Goal: Task Accomplishment & Management: Use online tool/utility

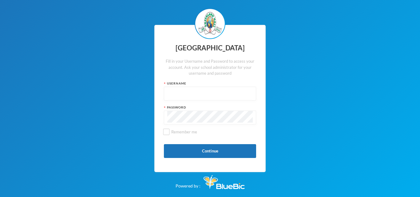
type input "glh24es84"
click at [194, 88] on input "glh24es84" at bounding box center [209, 94] width 85 height 14
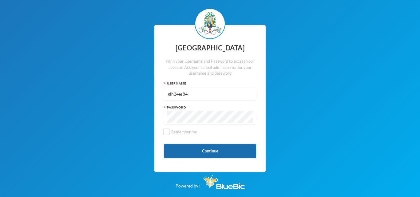
click at [196, 153] on button "Continue" at bounding box center [210, 151] width 92 height 14
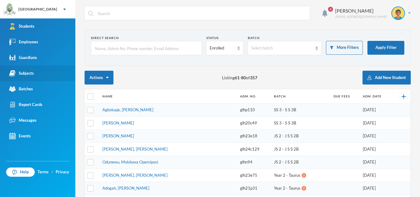
click at [42, 74] on link "Subjects" at bounding box center [37, 73] width 75 height 16
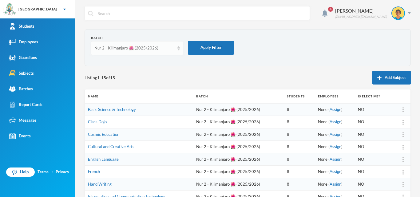
click at [178, 49] on img at bounding box center [178, 48] width 2 height 4
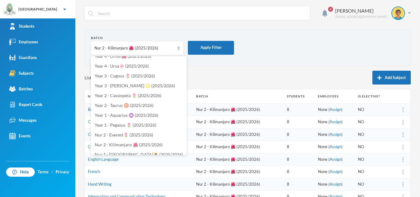
scroll to position [184, 0]
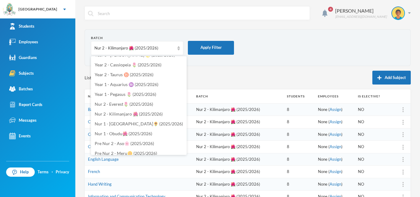
click at [208, 81] on div "Listing 1 - 15 of 15 Add Subject" at bounding box center [247, 78] width 326 height 14
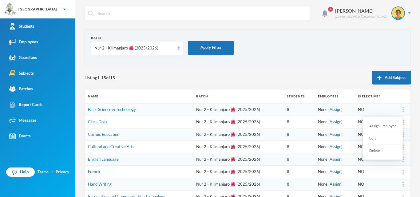
click at [394, 126] on div "Assign Employee" at bounding box center [382, 126] width 33 height 12
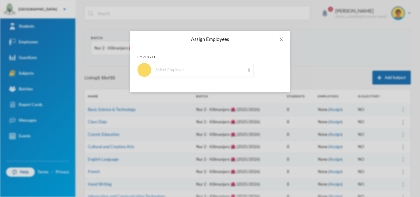
click at [194, 65] on div "Select Employee" at bounding box center [198, 70] width 109 height 14
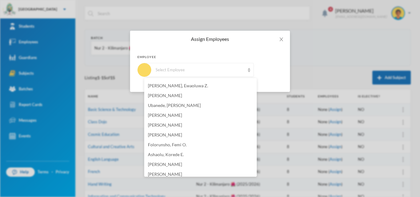
scroll to position [312, 0]
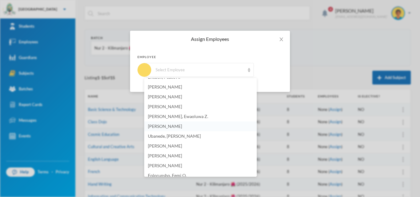
click at [186, 126] on li "[PERSON_NAME]" at bounding box center [200, 126] width 112 height 10
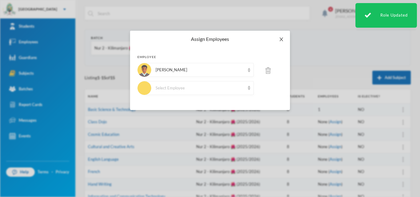
click at [281, 38] on icon "icon: close" at bounding box center [281, 39] width 5 height 5
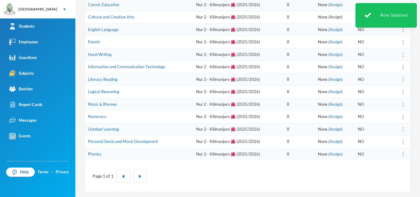
scroll to position [131, 0]
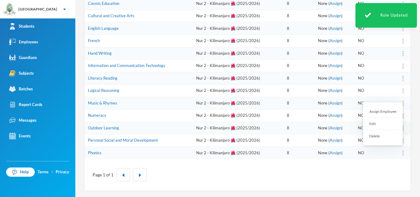
click at [399, 152] on div at bounding box center [402, 153] width 9 height 6
click at [385, 111] on div "Assign Employee" at bounding box center [382, 111] width 33 height 12
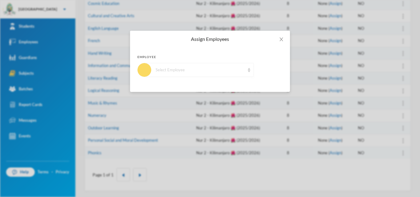
click at [177, 73] on div "Select Employee" at bounding box center [198, 70] width 109 height 14
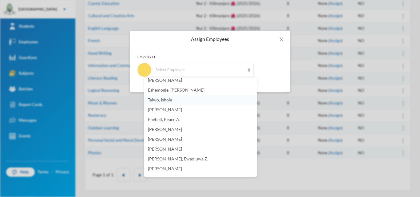
scroll to position [276, 0]
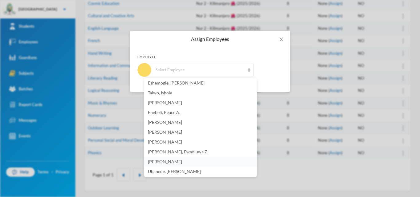
click at [172, 158] on li "[PERSON_NAME]" at bounding box center [200, 162] width 112 height 10
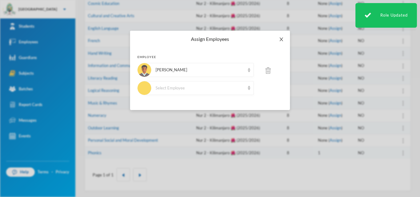
click at [279, 41] on icon "icon: close" at bounding box center [281, 39] width 5 height 5
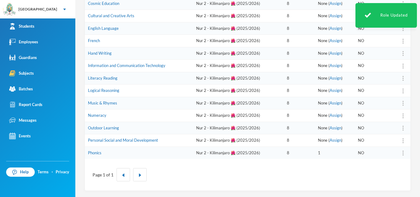
click at [399, 143] on div at bounding box center [402, 140] width 9 height 6
click at [389, 159] on div "Assign Employee" at bounding box center [382, 157] width 33 height 12
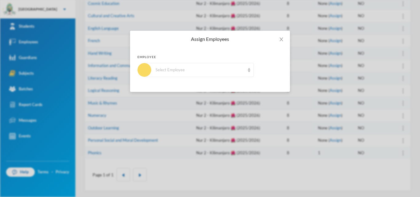
click at [242, 62] on div "Employee Select Employee" at bounding box center [209, 66] width 145 height 22
click at [237, 71] on div "Select Employee" at bounding box center [199, 70] width 89 height 6
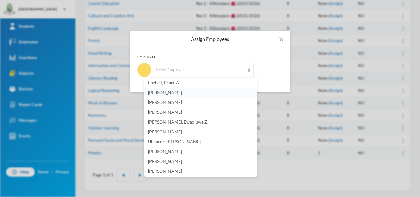
scroll to position [307, 0]
click at [188, 129] on li "[PERSON_NAME]" at bounding box center [200, 131] width 112 height 10
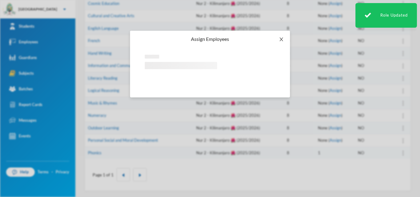
click at [280, 41] on icon "icon: close" at bounding box center [280, 39] width 3 height 4
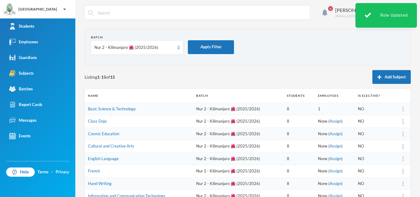
scroll to position [0, 0]
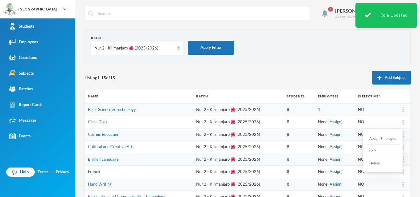
click at [399, 123] on div at bounding box center [402, 122] width 9 height 6
click at [391, 136] on div "Assign Employee" at bounding box center [382, 138] width 33 height 12
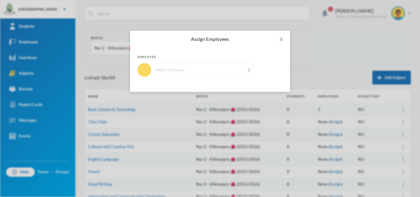
click at [176, 68] on div "Select Employee" at bounding box center [199, 70] width 89 height 6
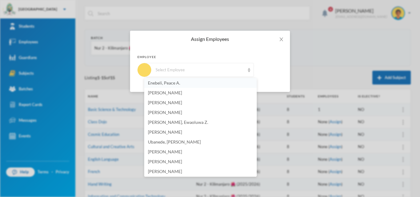
scroll to position [307, 0]
click at [188, 130] on li "[PERSON_NAME]" at bounding box center [200, 131] width 112 height 10
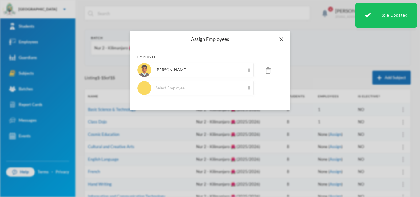
click at [281, 38] on icon "icon: close" at bounding box center [281, 39] width 5 height 5
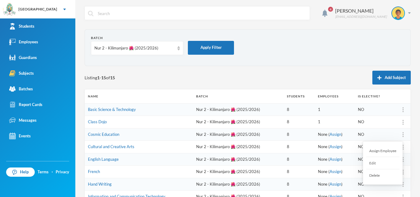
click at [399, 136] on div at bounding box center [402, 134] width 9 height 6
click at [381, 151] on div "Assign Employee" at bounding box center [382, 151] width 33 height 12
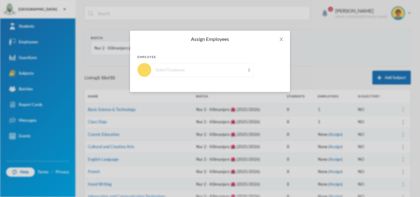
click at [195, 70] on div "Select Employee" at bounding box center [199, 70] width 89 height 6
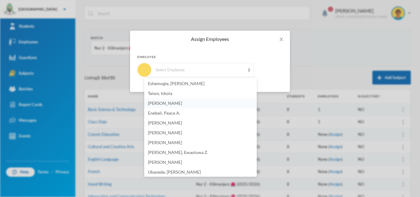
scroll to position [277, 0]
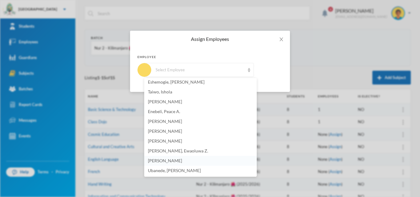
click at [163, 159] on span "[PERSON_NAME]" at bounding box center [165, 160] width 34 height 5
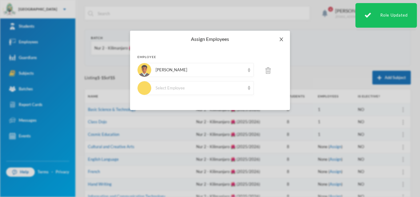
click at [283, 40] on icon "icon: close" at bounding box center [281, 39] width 5 height 5
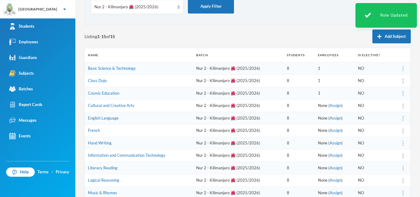
scroll to position [61, 0]
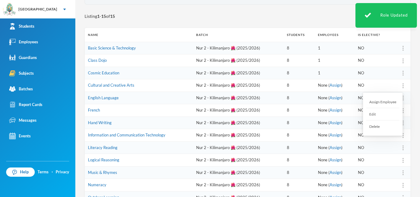
click at [390, 102] on div "Assign Employee" at bounding box center [382, 102] width 33 height 12
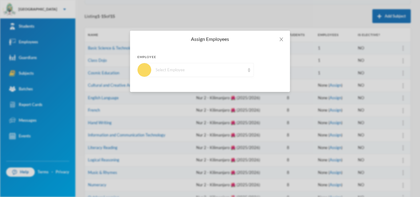
click at [192, 69] on div "Select Employee" at bounding box center [199, 70] width 89 height 6
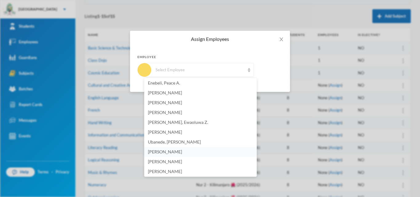
scroll to position [307, 0]
click at [172, 132] on span "[PERSON_NAME]" at bounding box center [165, 130] width 34 height 5
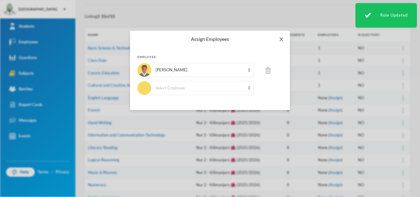
click at [280, 36] on span "Close" at bounding box center [280, 39] width 17 height 17
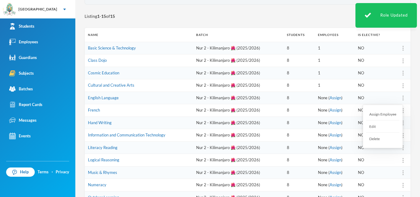
click at [398, 100] on div at bounding box center [402, 98] width 9 height 6
click at [388, 117] on div "Assign Employee" at bounding box center [382, 114] width 33 height 12
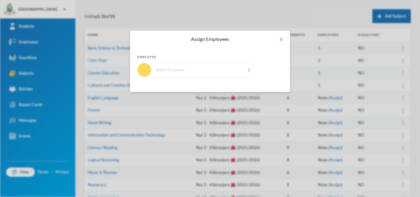
click at [211, 69] on div "Select Employee" at bounding box center [199, 70] width 89 height 6
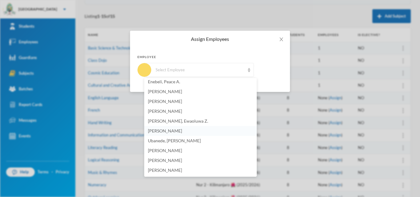
click at [182, 129] on li "[PERSON_NAME]" at bounding box center [200, 131] width 112 height 10
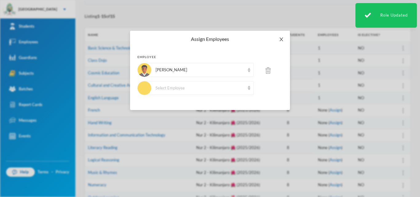
click at [282, 39] on icon "icon: close" at bounding box center [280, 39] width 3 height 4
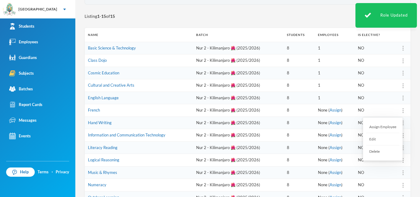
click at [400, 113] on div at bounding box center [402, 110] width 9 height 6
click at [390, 129] on div "Assign Employee" at bounding box center [382, 127] width 33 height 12
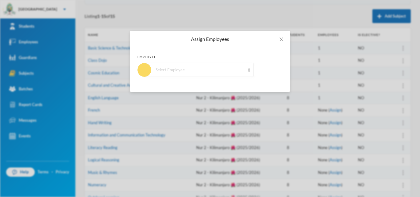
click at [226, 71] on div "Select Employee" at bounding box center [199, 70] width 89 height 6
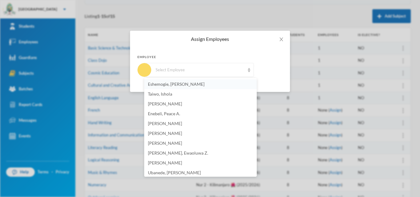
scroll to position [276, 0]
click at [165, 163] on span "[PERSON_NAME]" at bounding box center [165, 161] width 34 height 5
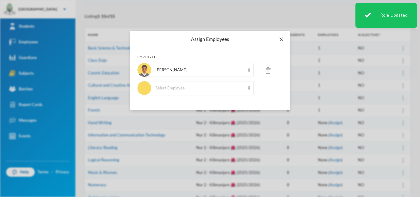
click at [278, 40] on span "Close" at bounding box center [280, 39] width 17 height 17
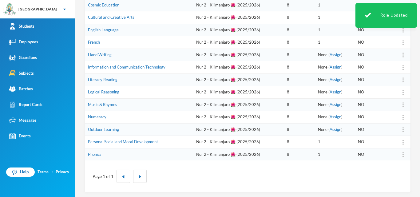
scroll to position [131, 0]
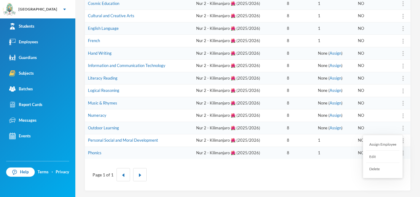
click at [402, 127] on img at bounding box center [402, 128] width 1 height 5
click at [388, 144] on div "Assign Employee" at bounding box center [382, 144] width 33 height 12
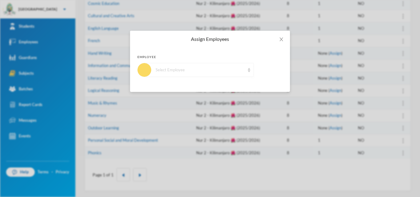
click at [183, 74] on div "Select Employee" at bounding box center [198, 70] width 109 height 14
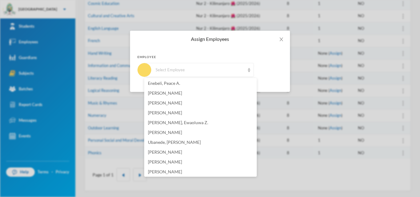
scroll to position [307, 0]
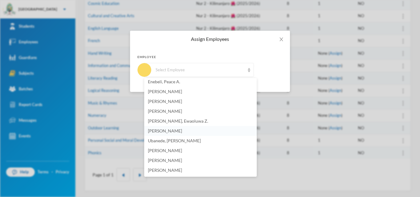
click at [175, 129] on span "[PERSON_NAME]" at bounding box center [165, 130] width 34 height 5
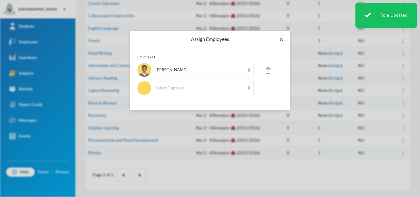
click at [282, 44] on span "Close" at bounding box center [280, 39] width 17 height 17
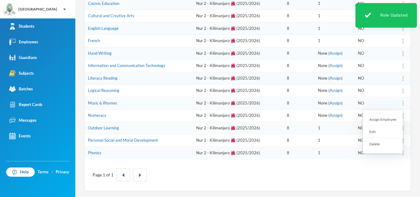
click at [389, 119] on div "Assign Employee" at bounding box center [382, 119] width 33 height 12
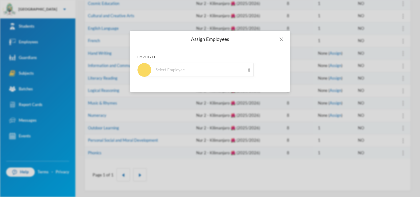
click at [161, 73] on div "Select Employee" at bounding box center [199, 70] width 89 height 6
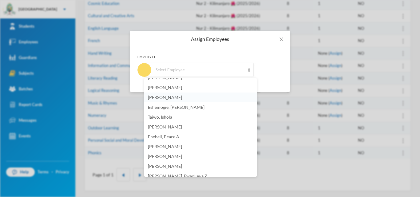
scroll to position [276, 0]
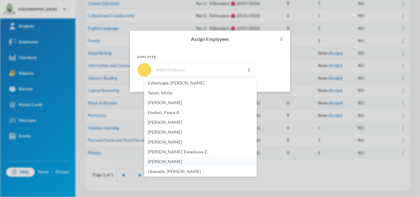
click at [166, 163] on span "[PERSON_NAME]" at bounding box center [165, 161] width 34 height 5
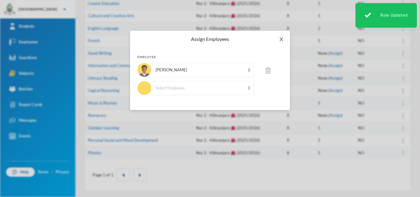
click at [278, 42] on span "Close" at bounding box center [280, 39] width 17 height 17
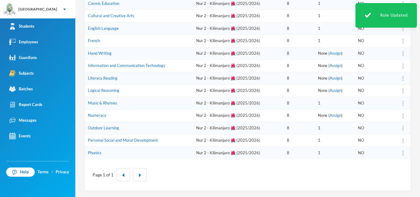
click at [402, 117] on img at bounding box center [402, 115] width 1 height 5
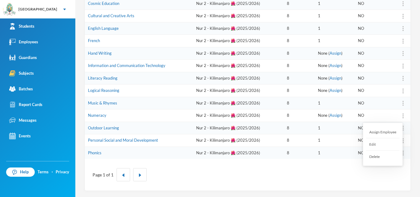
click at [375, 129] on div "Assign Employee" at bounding box center [382, 132] width 33 height 12
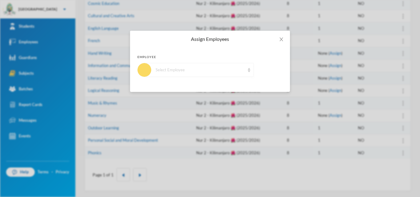
click at [178, 66] on div "Select Employee" at bounding box center [198, 70] width 109 height 14
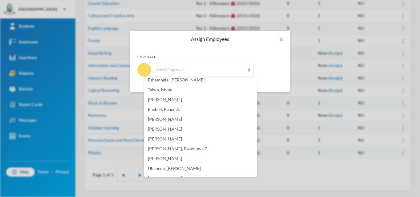
scroll to position [307, 0]
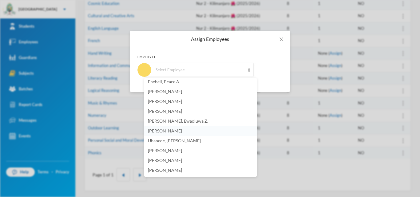
click at [170, 131] on span "[PERSON_NAME]" at bounding box center [165, 130] width 34 height 5
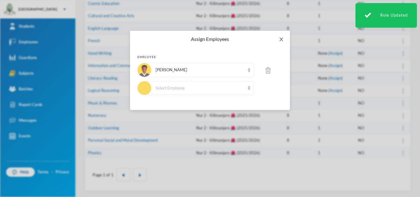
click at [282, 40] on icon "icon: close" at bounding box center [281, 39] width 5 height 5
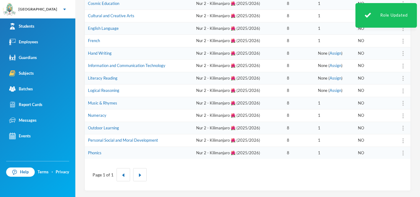
click at [402, 56] on img at bounding box center [402, 53] width 1 height 5
click at [384, 69] on div "Assign Employee" at bounding box center [382, 70] width 33 height 12
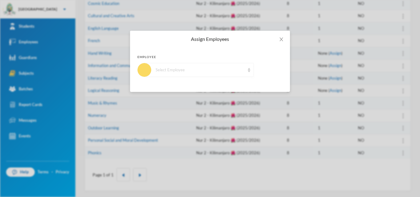
click at [178, 68] on div "Select Employee" at bounding box center [199, 70] width 89 height 6
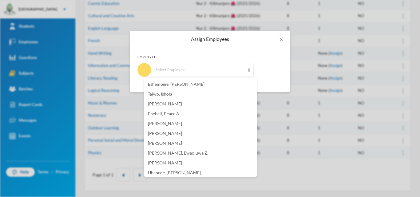
scroll to position [276, 0]
click at [177, 160] on span "[PERSON_NAME]" at bounding box center [165, 161] width 34 height 5
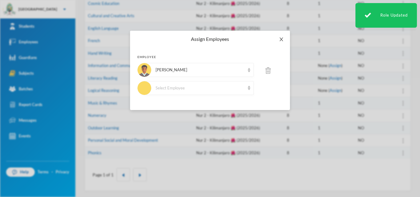
click at [280, 39] on icon "icon: close" at bounding box center [281, 39] width 5 height 5
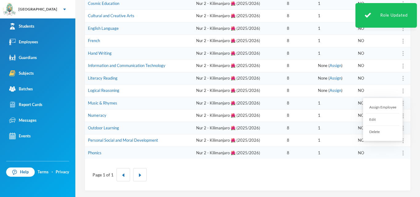
click at [402, 92] on img at bounding box center [402, 90] width 1 height 5
click at [390, 108] on div "Assign Employee" at bounding box center [382, 107] width 33 height 12
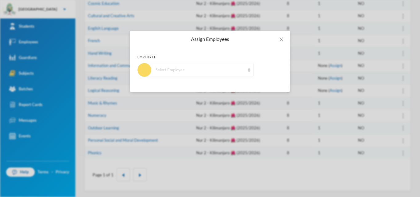
click at [177, 70] on div "Select Employee" at bounding box center [199, 70] width 89 height 6
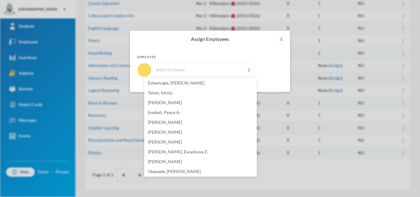
scroll to position [286, 0]
click at [167, 150] on span "[PERSON_NAME]" at bounding box center [165, 151] width 34 height 5
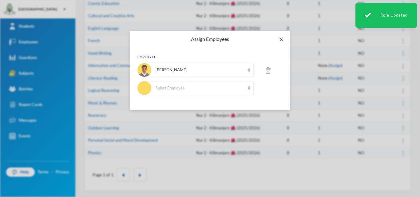
click at [283, 37] on icon "icon: close" at bounding box center [281, 39] width 5 height 5
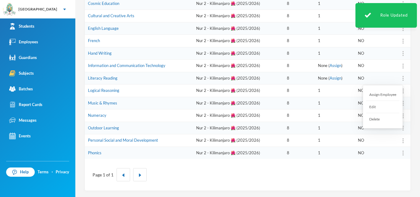
click at [398, 79] on div at bounding box center [402, 78] width 9 height 6
click at [374, 96] on div "Assign Employee" at bounding box center [382, 94] width 33 height 12
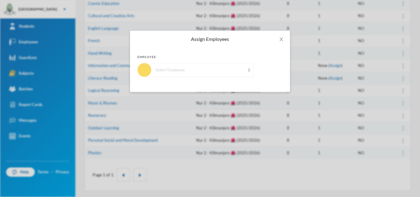
click at [215, 70] on div "Select Employee" at bounding box center [199, 70] width 89 height 6
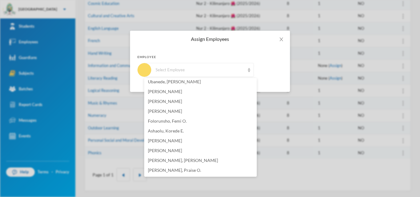
scroll to position [343, 0]
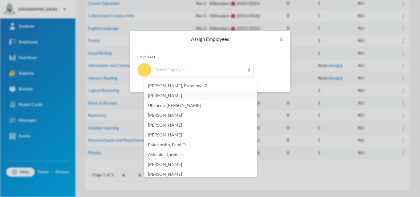
click at [182, 96] on li "[PERSON_NAME]" at bounding box center [200, 96] width 112 height 10
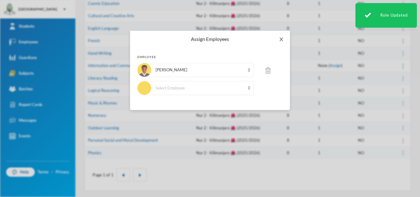
click at [282, 40] on icon "icon: close" at bounding box center [281, 39] width 5 height 5
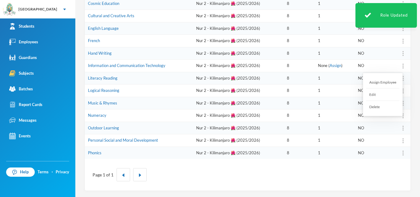
click at [399, 65] on div at bounding box center [402, 66] width 9 height 6
click at [368, 80] on div "Assign Employee" at bounding box center [382, 82] width 33 height 12
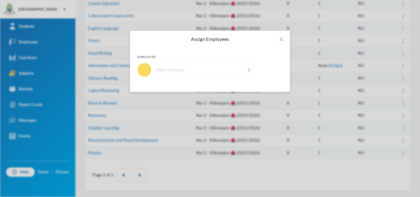
click at [170, 67] on div "Select Employee" at bounding box center [199, 70] width 89 height 6
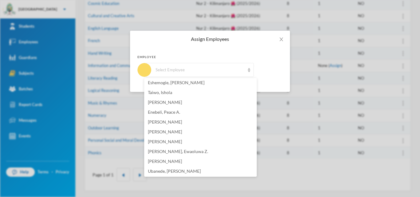
scroll to position [277, 0]
click at [160, 161] on span "[PERSON_NAME]" at bounding box center [165, 160] width 34 height 5
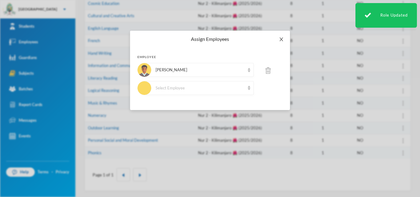
click at [280, 37] on icon "icon: close" at bounding box center [281, 39] width 5 height 5
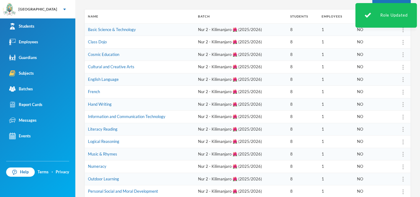
scroll to position [8, 0]
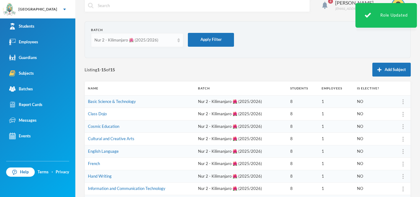
click at [172, 39] on div "Nur 2 - Kilimanjaro 🌺 (2025/2026)" at bounding box center [134, 40] width 80 height 6
